Goal: Task Accomplishment & Management: Manage account settings

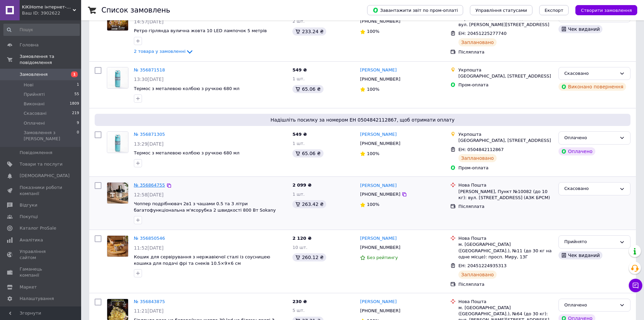
scroll to position [101, 0]
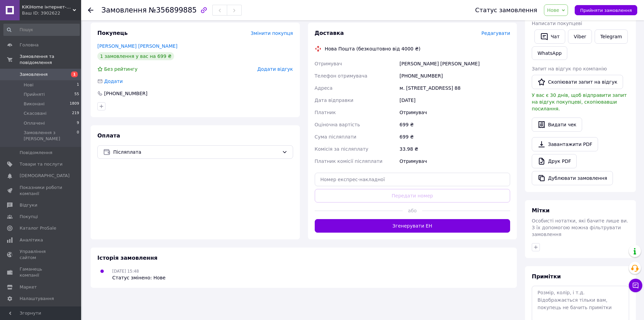
scroll to position [68, 0]
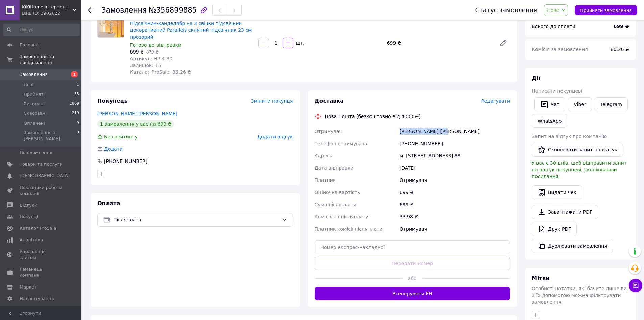
drag, startPoint x: 457, startPoint y: 132, endPoint x: 452, endPoint y: 132, distance: 5.8
click at [461, 132] on div "Кукушенков Андрей" at bounding box center [454, 131] width 113 height 12
drag, startPoint x: 398, startPoint y: 143, endPoint x: 441, endPoint y: 143, distance: 42.9
click at [441, 143] on div "Отримувач Кукушенков Андрей Телефон отримувача +380935447153 Адреса м. Миколаїв…" at bounding box center [412, 180] width 198 height 110
drag, startPoint x: 405, startPoint y: 156, endPoint x: 426, endPoint y: 158, distance: 20.7
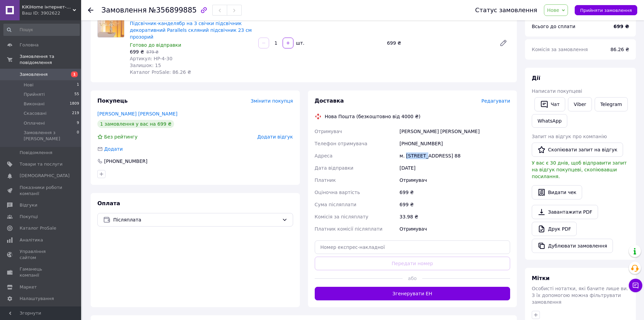
click at [426, 158] on div "м. Миколаїв (Миколаївська обл.), Металургів вул., буд. 8, кв. 88" at bounding box center [454, 155] width 113 height 12
copy div "Миколаїв"
drag, startPoint x: 473, startPoint y: 156, endPoint x: 497, endPoint y: 158, distance: 24.0
click at [497, 158] on div "м. Миколаїв (Миколаївська обл.), Металургів вул., буд. 8, кв. 88" at bounding box center [454, 155] width 113 height 12
copy div "Металургів"
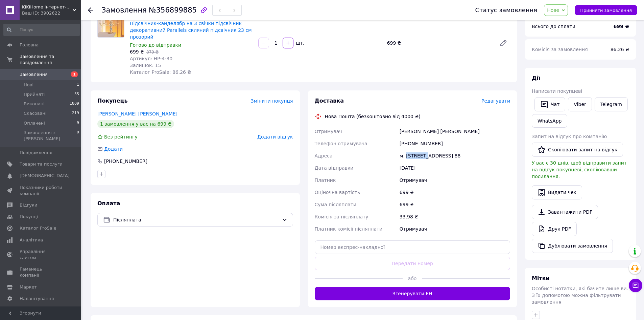
drag, startPoint x: 399, startPoint y: 164, endPoint x: 431, endPoint y: 164, distance: 31.8
click at [431, 162] on div "м. Миколаїв (Миколаївська обл.), Металургів вул., буд. 8, кв. 88" at bounding box center [454, 155] width 113 height 12
copy div "буд. 8, кв. 88"
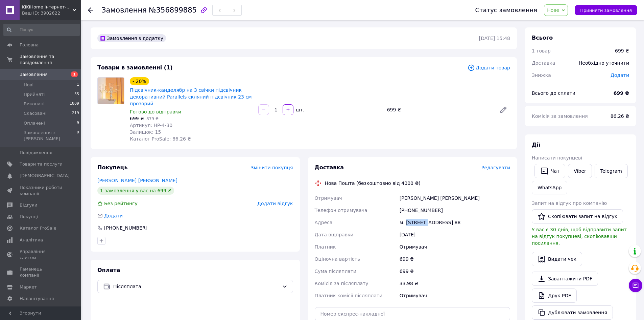
scroll to position [0, 0]
drag, startPoint x: 150, startPoint y: 127, endPoint x: 171, endPoint y: 125, distance: 21.4
click at [177, 127] on div "Артикул: HP-4-30" at bounding box center [191, 126] width 123 height 7
copy span "HP-4-30"
click at [498, 167] on span "Редагувати" at bounding box center [495, 168] width 29 height 5
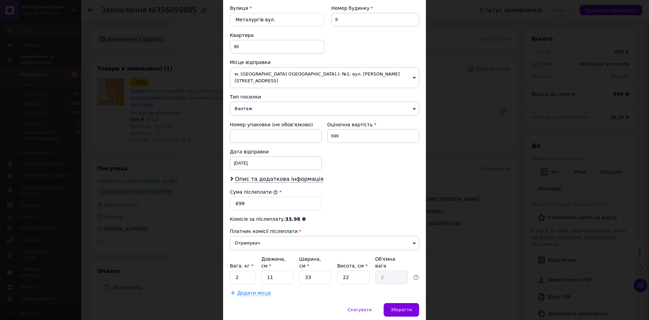
scroll to position [223, 0]
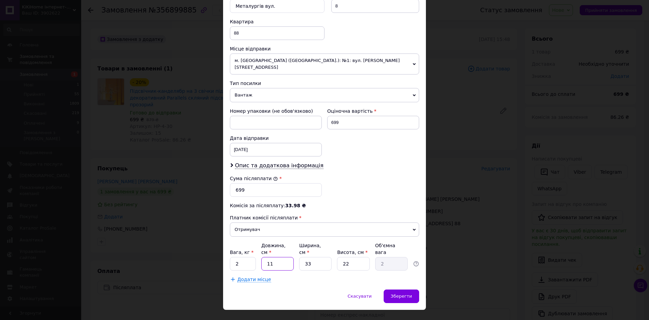
click at [275, 257] on input "11" at bounding box center [277, 264] width 32 height 14
type input "1"
type input "0.18"
type input "3"
type input "0.54"
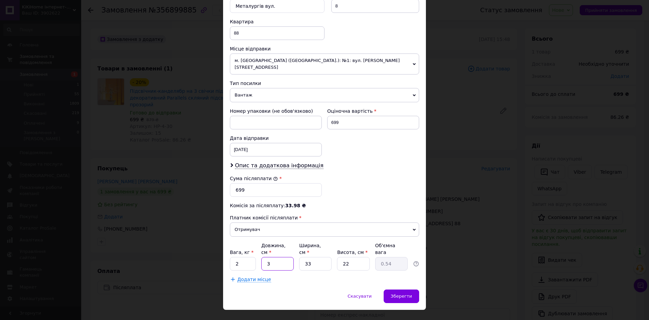
type input "30"
type input "5.45"
type input "30"
click at [319, 257] on input "33" at bounding box center [315, 264] width 32 height 14
type input "3"
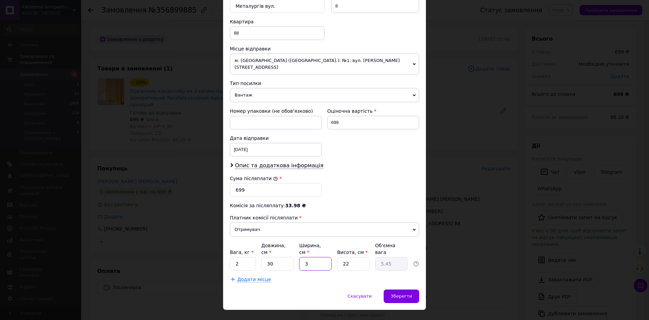
type input "0.5"
type input "2"
type input "0.33"
type input "28"
type input "4.62"
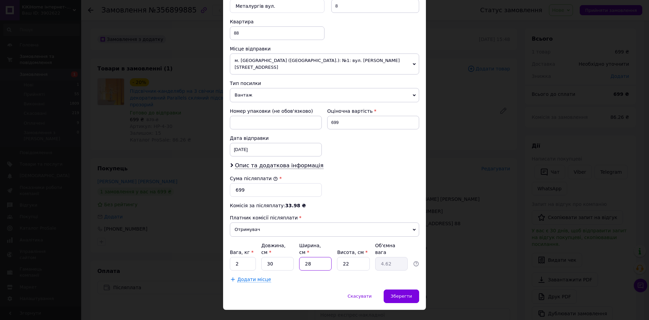
type input "28"
click at [358, 257] on input "22" at bounding box center [353, 264] width 32 height 14
type input "2"
type input "0.42"
type input "1"
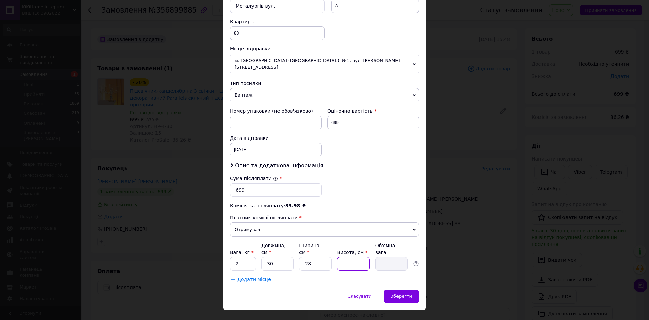
type input "0.21"
type input "10"
type input "2.1"
type input "10"
click at [245, 257] on input "2" at bounding box center [243, 264] width 26 height 14
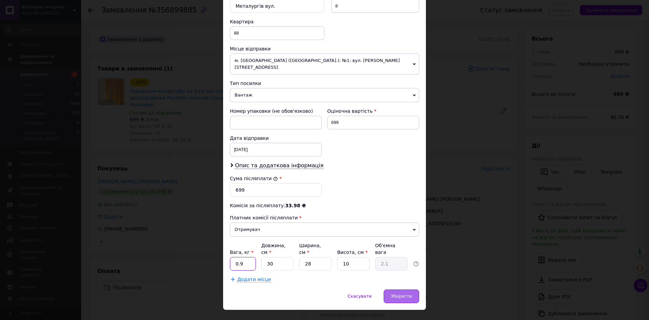
type input "0.9"
click at [403, 293] on span "Зберегти" at bounding box center [401, 295] width 21 height 5
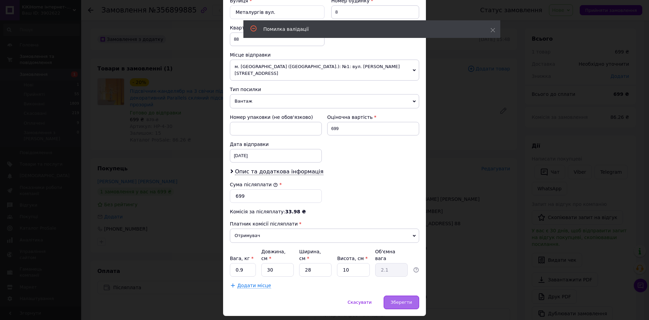
scroll to position [0, 0]
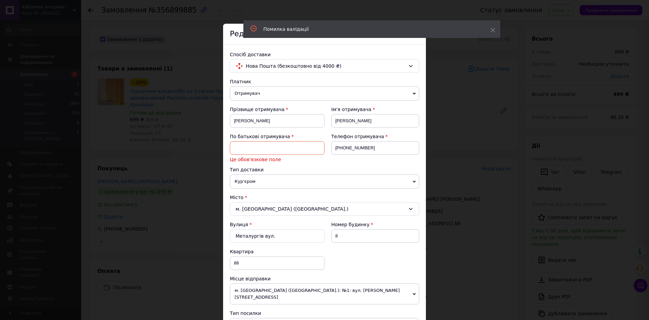
click at [265, 147] on input at bounding box center [277, 148] width 95 height 14
type input "Невідомо"
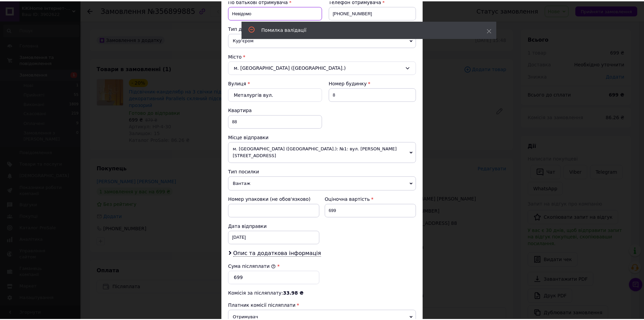
scroll to position [223, 0]
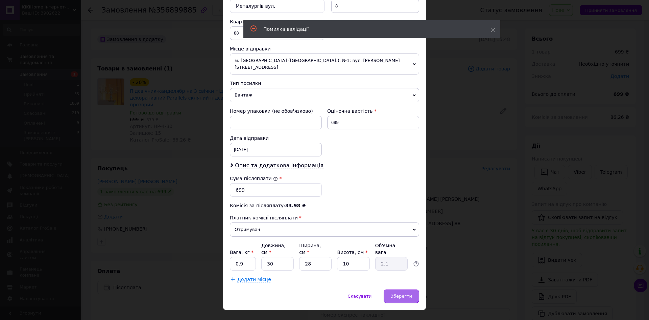
click at [399, 293] on span "Зберегти" at bounding box center [401, 295] width 21 height 5
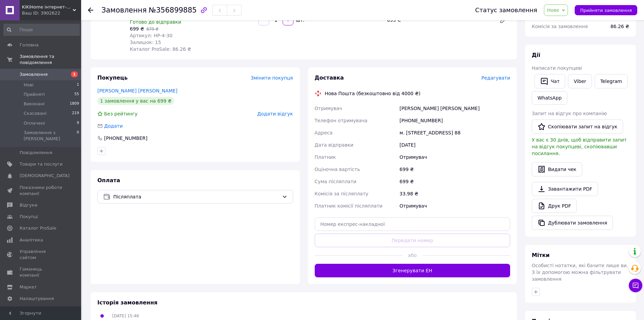
scroll to position [135, 0]
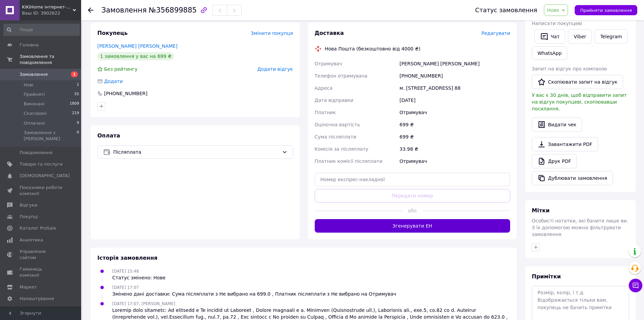
click at [418, 232] on button "Згенерувати ЕН" at bounding box center [413, 226] width 196 height 14
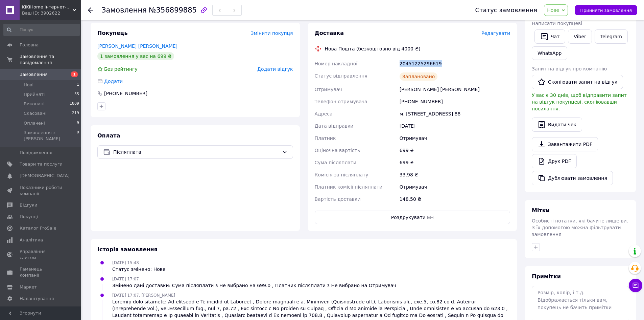
drag, startPoint x: 395, startPoint y: 63, endPoint x: 443, endPoint y: 62, distance: 48.4
click at [451, 63] on div "Номер накладної 20451225296619 Статус відправлення Заплановано Отримувач Кукуше…" at bounding box center [412, 130] width 198 height 147
copy div "Номер накладної 20451225296619"
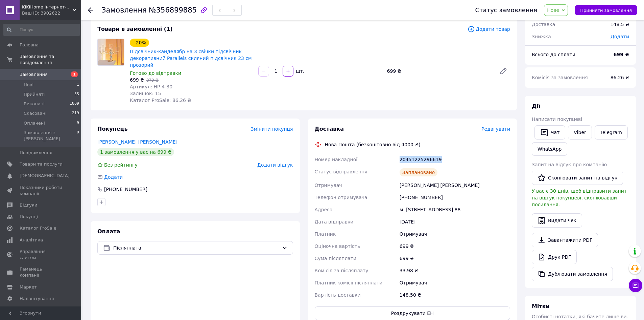
scroll to position [68, 0]
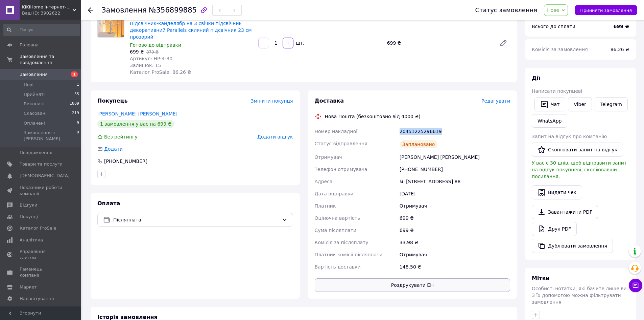
click at [423, 291] on button "Роздрукувати ЕН" at bounding box center [413, 285] width 196 height 14
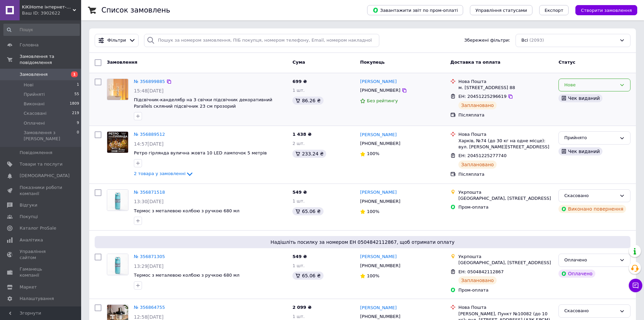
click at [624, 83] on icon at bounding box center [621, 84] width 5 height 5
click at [566, 97] on li "Прийнято" at bounding box center [594, 99] width 71 height 13
click at [42, 172] on span "[DEMOGRAPHIC_DATA]" at bounding box center [45, 175] width 50 height 6
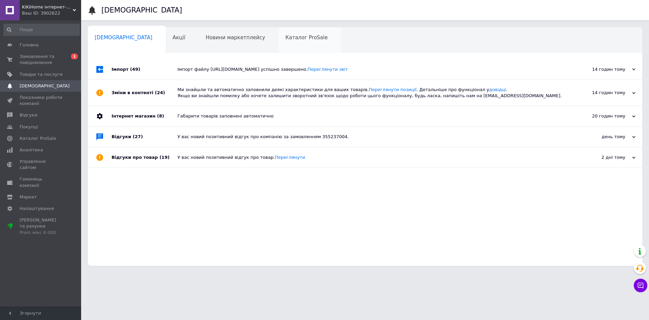
click at [285, 39] on span "Каталог ProSale" at bounding box center [306, 37] width 42 height 6
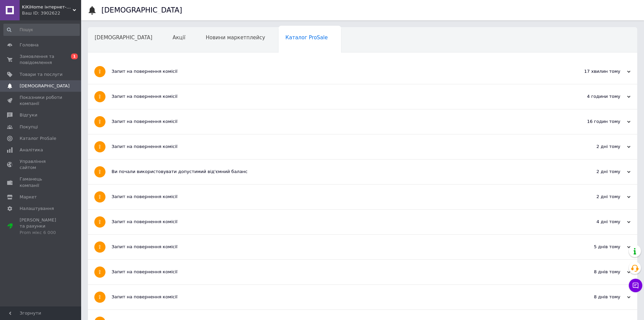
click at [155, 73] on div "Запит на повернення комісії" at bounding box center [337, 71] width 451 height 6
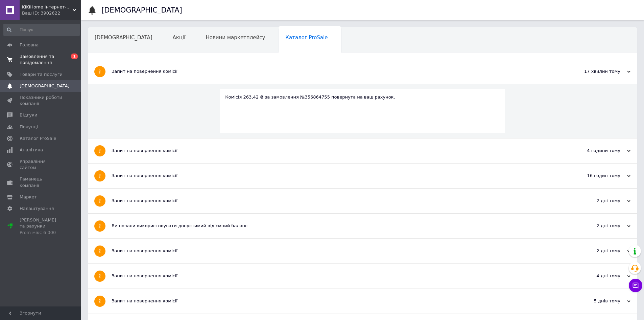
click at [42, 57] on span "Замовлення та повідомлення" at bounding box center [41, 59] width 43 height 12
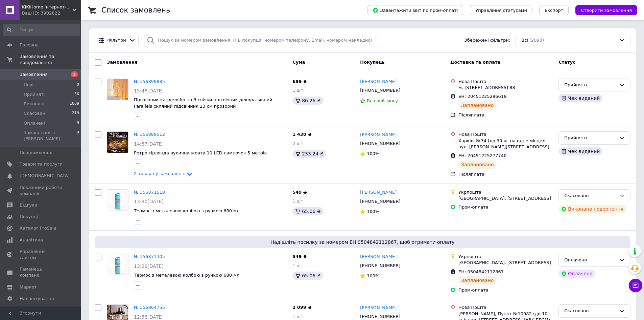
click at [40, 71] on span "Замовлення" at bounding box center [34, 74] width 28 height 6
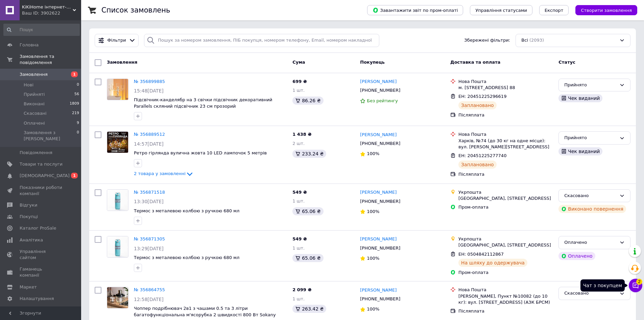
click at [638, 286] on icon at bounding box center [635, 285] width 7 height 7
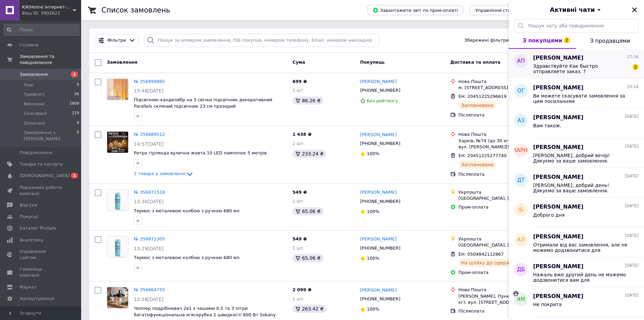
click at [581, 67] on span "Здравствуйте Как быстро отправляете заказ. ?" at bounding box center [581, 68] width 96 height 11
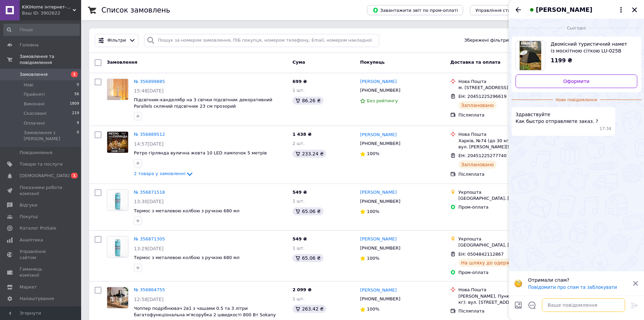
click at [573, 308] on textarea at bounding box center [583, 305] width 83 height 14
paste textarea "Доброго дня, замовлення відправляються день у день"
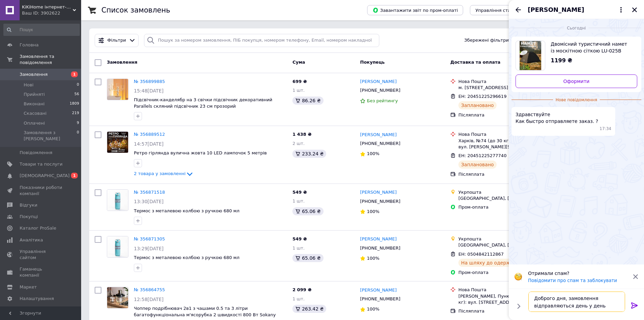
type textarea "Доброго дня, замовлення відправляються день у день"
click at [635, 304] on icon at bounding box center [635, 305] width 8 height 8
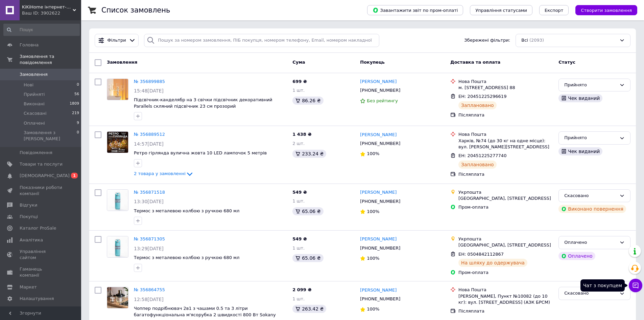
click at [637, 289] on button "Чат з покупцем" at bounding box center [636, 285] width 14 height 14
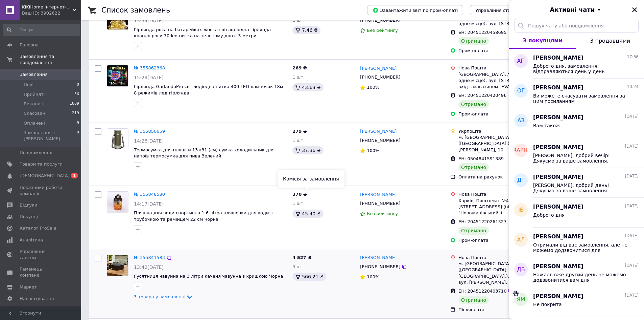
scroll to position [1724, 0]
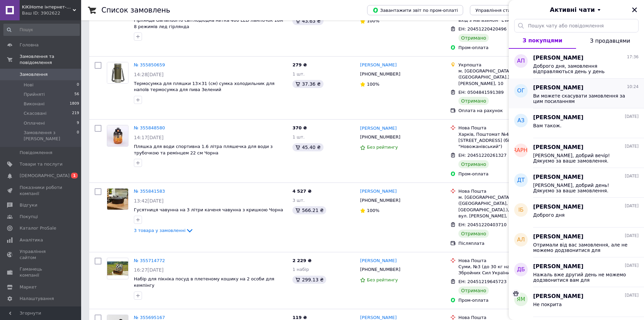
click at [572, 94] on span "Ви можете скасувати замовлення за цим посиланням" at bounding box center [581, 98] width 96 height 11
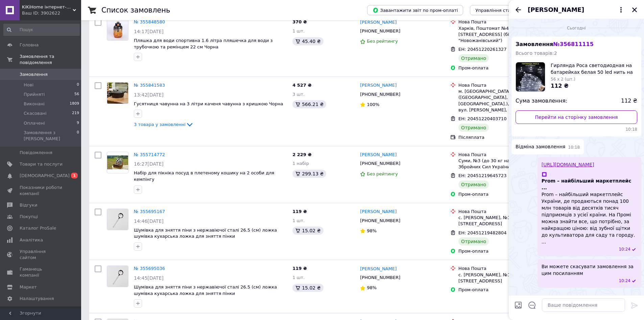
scroll to position [1893, 0]
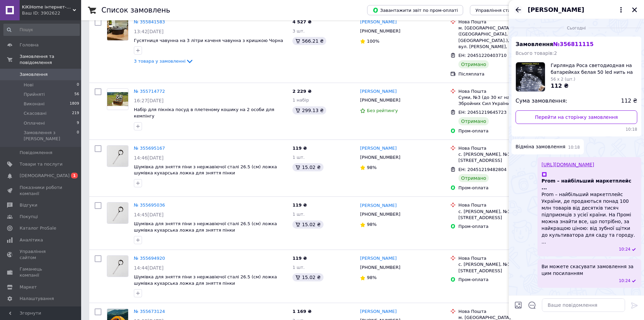
click at [516, 6] on icon "Назад" at bounding box center [518, 10] width 8 height 8
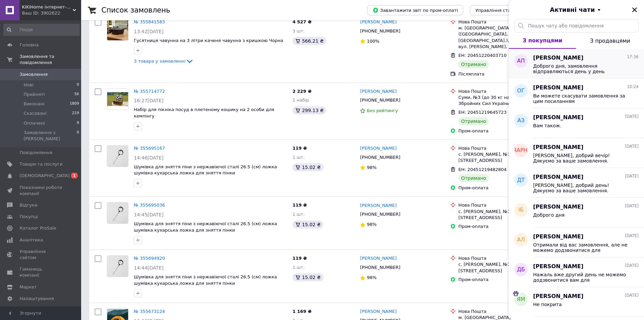
click at [540, 54] on div "Аліна Пащенко 17:36 Доброго дня, замовлення відправляються день у день" at bounding box center [588, 64] width 111 height 30
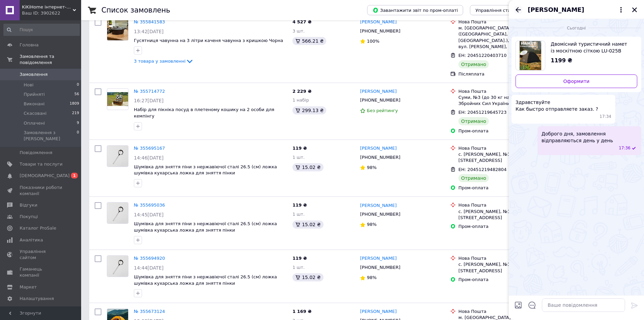
click at [518, 9] on icon "Назад" at bounding box center [518, 10] width 8 height 8
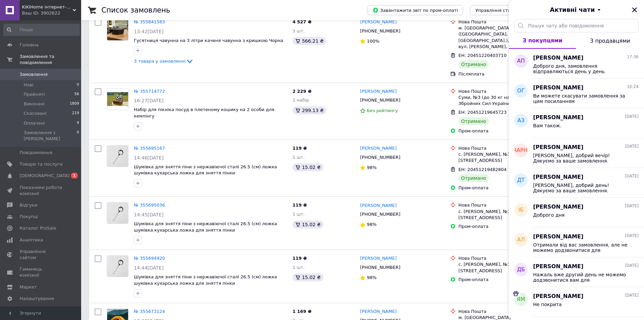
click at [634, 10] on icon "Закрити" at bounding box center [634, 9] width 5 height 5
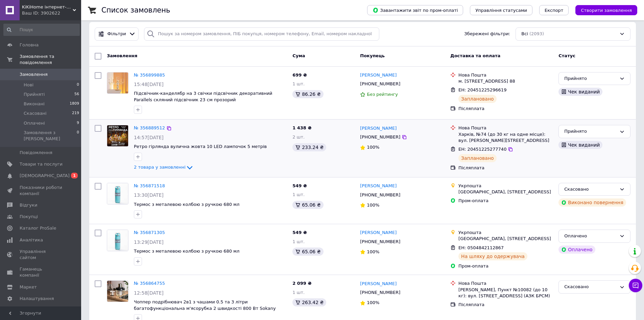
scroll to position [0, 0]
